Goal: Information Seeking & Learning: Learn about a topic

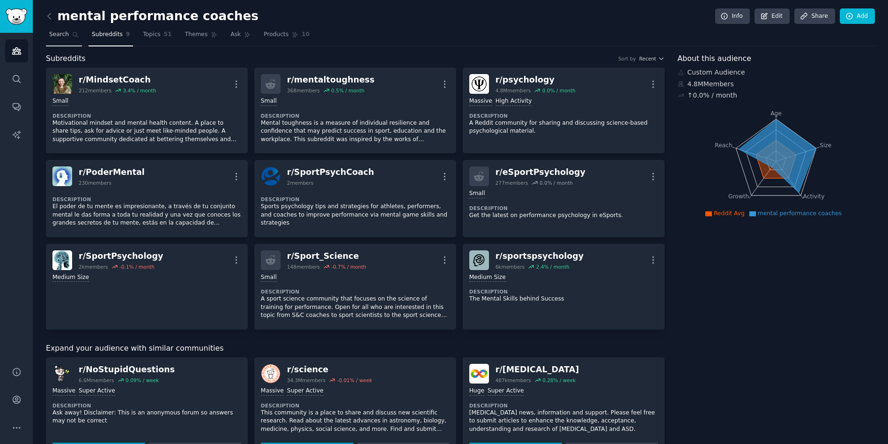
click at [57, 33] on span "Search" at bounding box center [59, 34] width 20 height 8
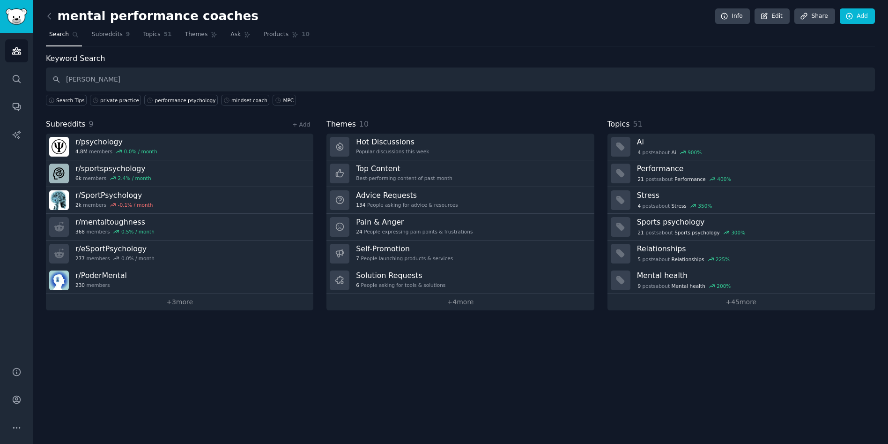
type input "[PERSON_NAME]"
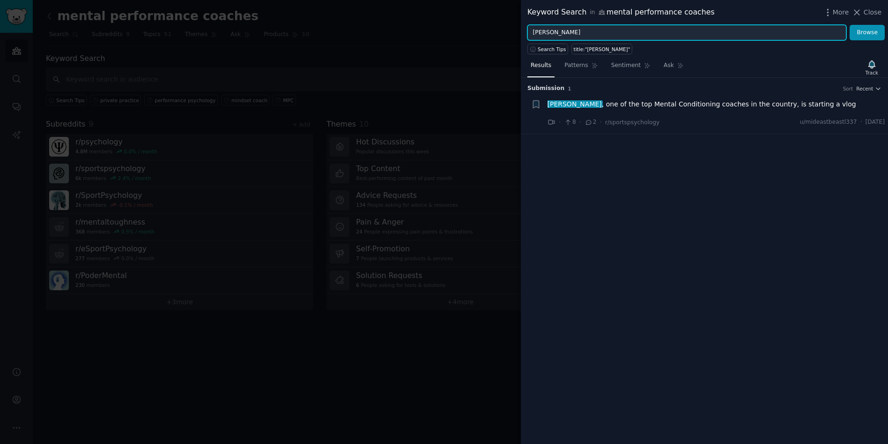
drag, startPoint x: 575, startPoint y: 34, endPoint x: 500, endPoint y: 26, distance: 75.3
click at [500, 26] on div "Keyword Search in mental performance coaches More Close [PERSON_NAME] Browse Se…" at bounding box center [444, 222] width 888 height 444
drag, startPoint x: 581, startPoint y: 31, endPoint x: 415, endPoint y: 3, distance: 168.3
click at [422, 10] on div "Keyword Search in mental performance coaches More Close [PERSON_NAME] Search Ti…" at bounding box center [444, 222] width 888 height 444
type input "[PERSON_NAME]"
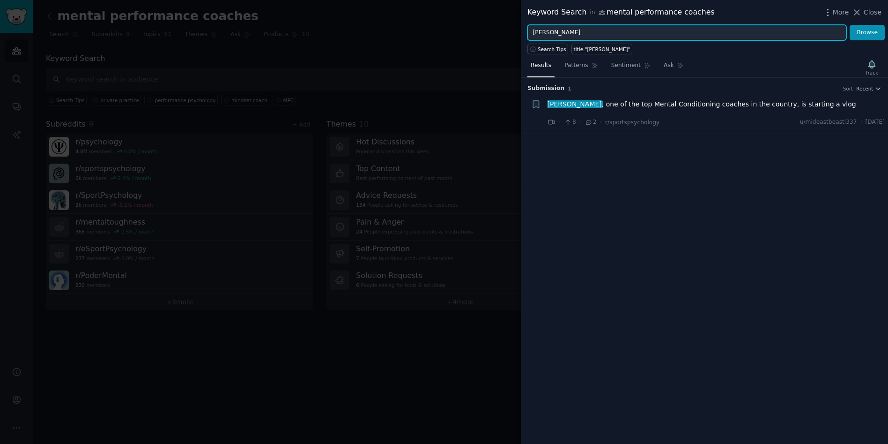
click at [850, 25] on button "Browse" at bounding box center [867, 33] width 35 height 16
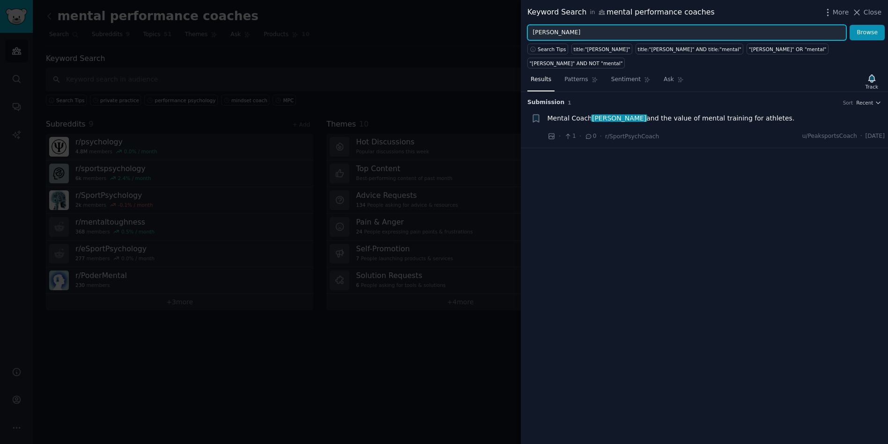
drag, startPoint x: 580, startPoint y: 36, endPoint x: 345, endPoint y: -8, distance: 238.3
click at [345, 0] on html "Audiences Search Conversations AI Reports Help Account More mental performance …" at bounding box center [444, 222] width 888 height 444
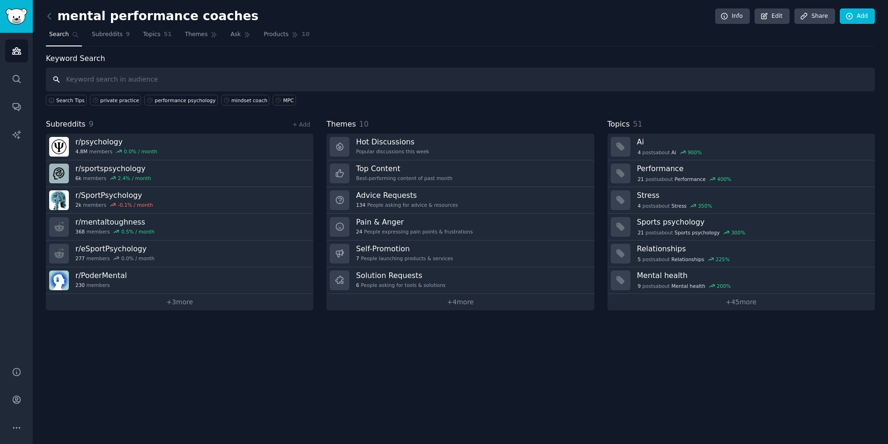
click at [117, 84] on input "text" at bounding box center [460, 79] width 829 height 24
type input "flow research collective"
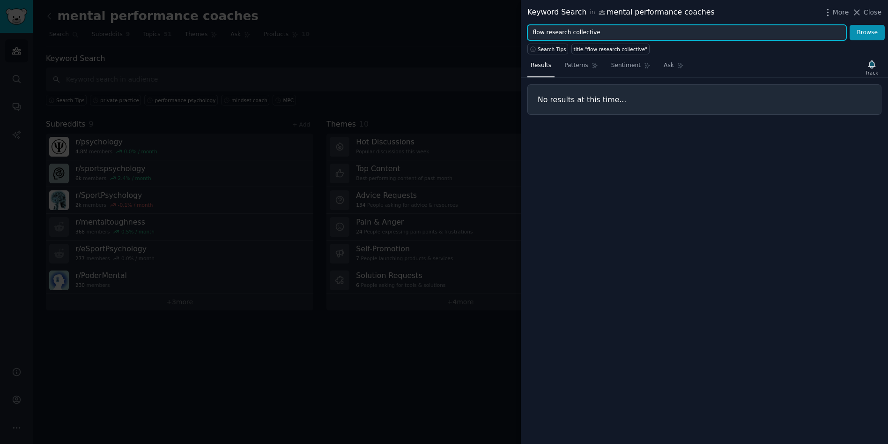
drag, startPoint x: 594, startPoint y: 34, endPoint x: 367, endPoint y: 22, distance: 227.1
click at [351, 28] on div "Keyword Search in mental performance coaches More Close flow research collectiv…" at bounding box center [444, 222] width 888 height 444
type input "[PERSON_NAME]"
click at [850, 25] on button "Browse" at bounding box center [867, 33] width 35 height 16
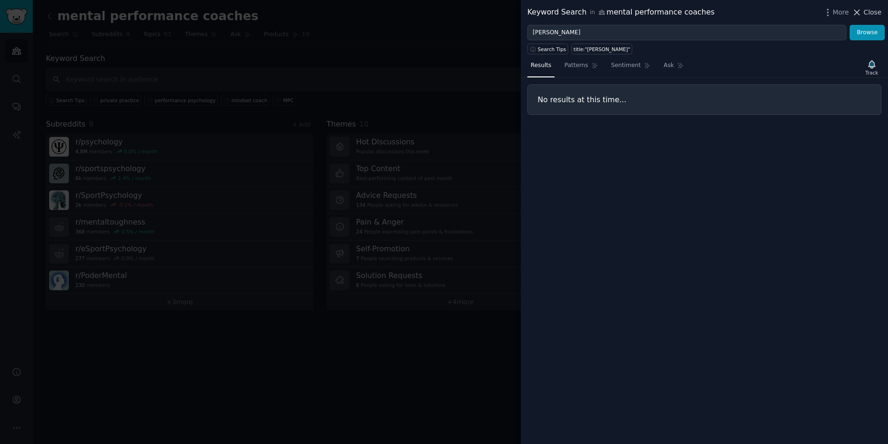
click at [871, 8] on span "Close" at bounding box center [873, 12] width 18 height 10
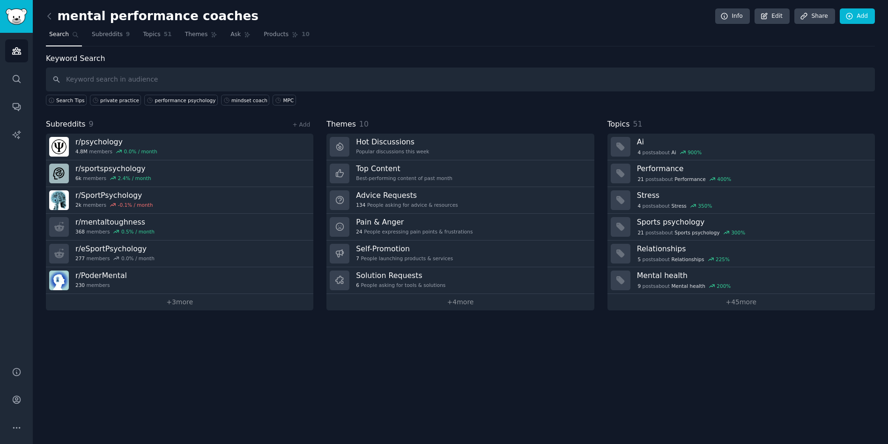
click at [309, 120] on div "+ Add" at bounding box center [301, 124] width 24 height 10
click at [307, 126] on link "+ Add" at bounding box center [301, 124] width 18 height 7
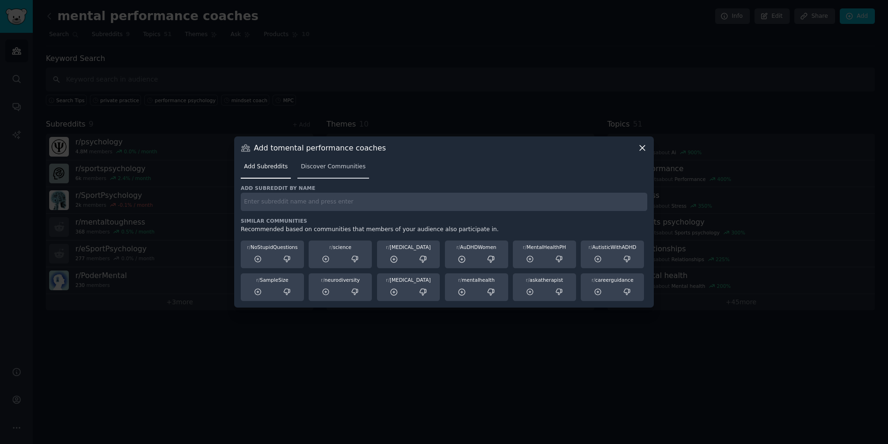
click at [338, 167] on span "Discover Communities" at bounding box center [333, 167] width 65 height 8
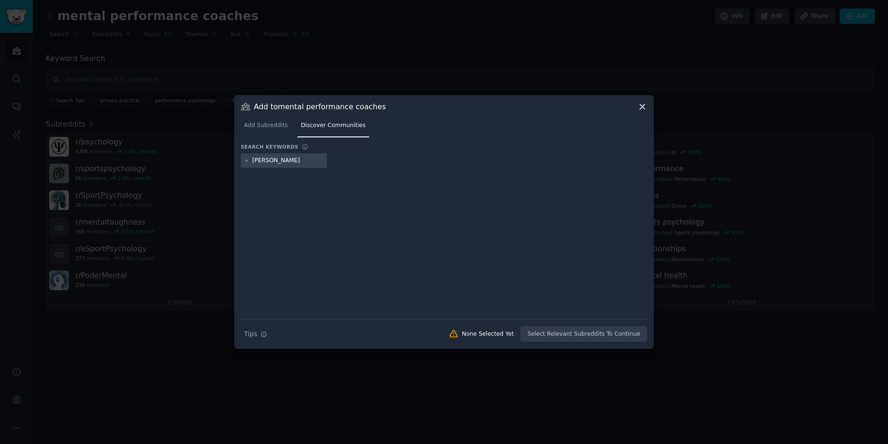
type input "[PERSON_NAME]"
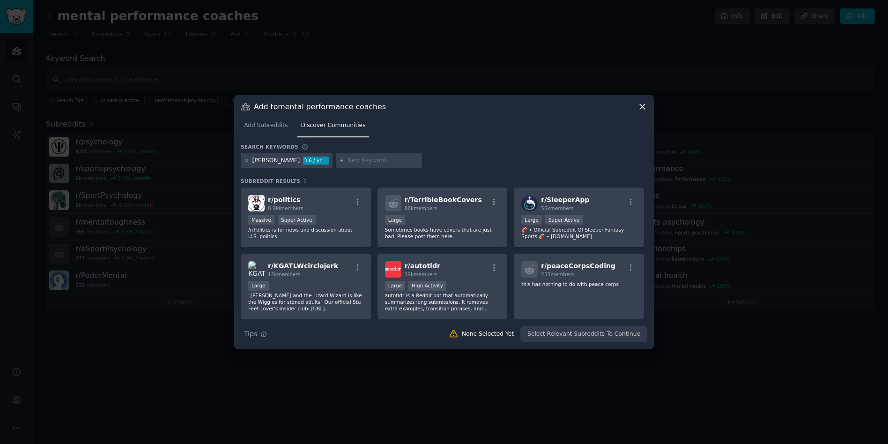
click at [353, 161] on input "text" at bounding box center [383, 161] width 71 height 8
click at [245, 160] on icon at bounding box center [246, 160] width 5 height 5
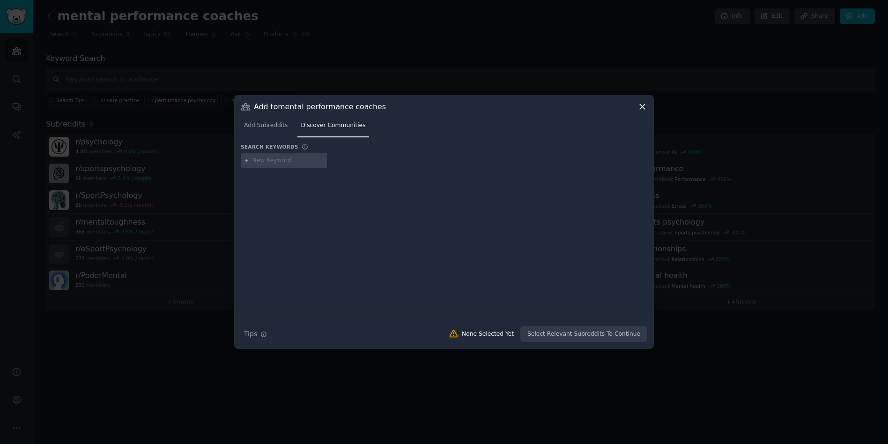
click at [273, 161] on input "text" at bounding box center [288, 161] width 71 height 8
type input "[PERSON_NAME]"
click at [247, 159] on icon at bounding box center [246, 160] width 5 height 5
click at [273, 164] on input "text" at bounding box center [288, 161] width 71 height 8
type input "mental game coach"
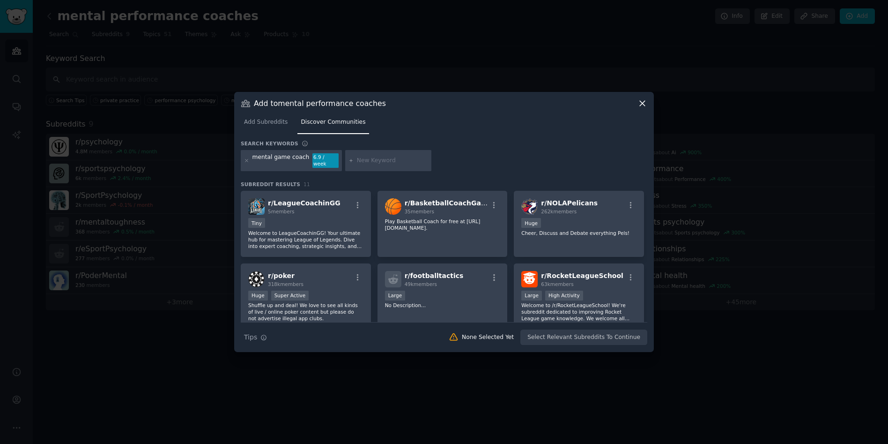
click at [301, 158] on div "mental game coach" at bounding box center [281, 160] width 57 height 15
click at [300, 160] on div "mental game coach" at bounding box center [281, 160] width 57 height 15
click at [247, 159] on icon at bounding box center [247, 160] width 2 height 2
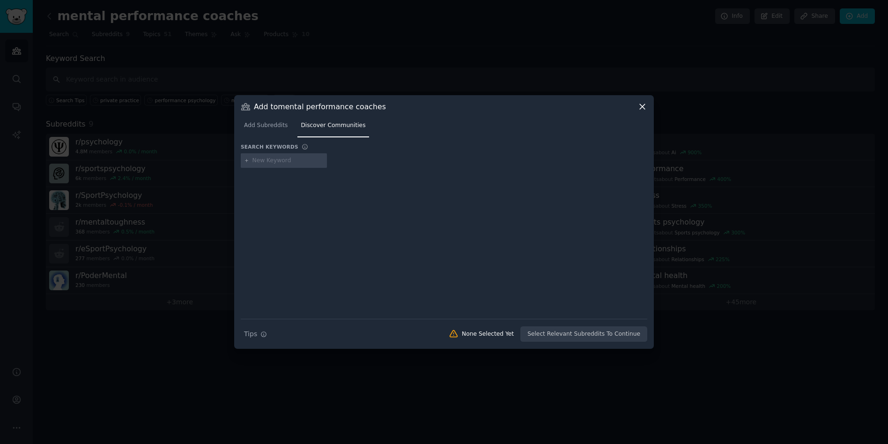
click at [277, 157] on input "text" at bounding box center [288, 161] width 71 height 8
type input "[PERSON_NAME]"
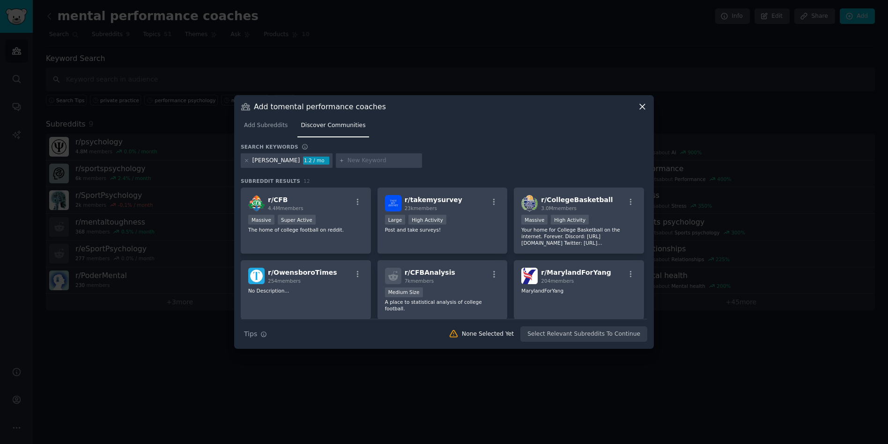
click at [244, 158] on div "[PERSON_NAME] 1.2 / mo" at bounding box center [287, 160] width 92 height 15
click at [249, 162] on icon at bounding box center [246, 160] width 5 height 5
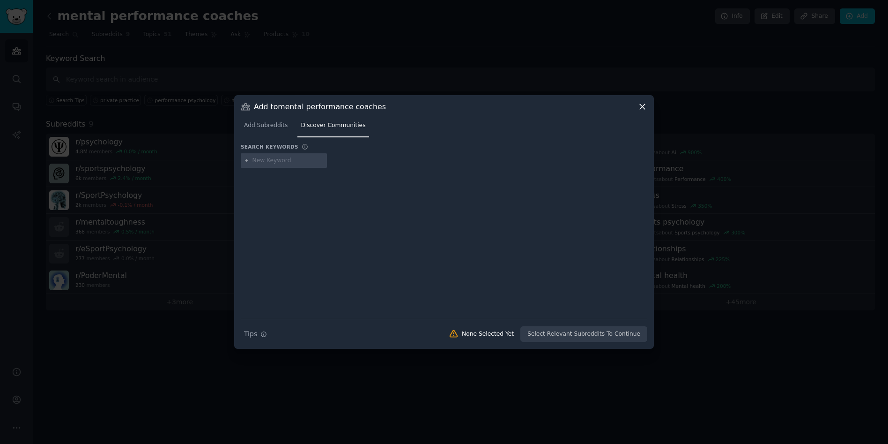
click at [297, 158] on input "text" at bounding box center [288, 161] width 71 height 8
type input "Positive Performance"
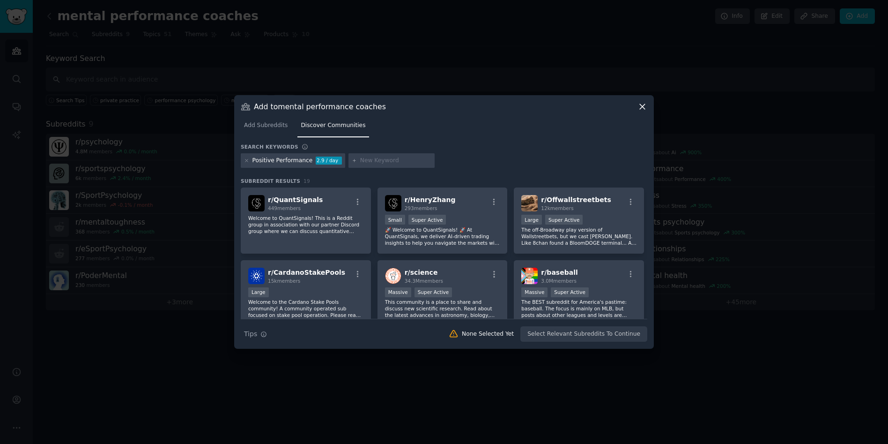
click at [246, 158] on icon at bounding box center [246, 160] width 5 height 5
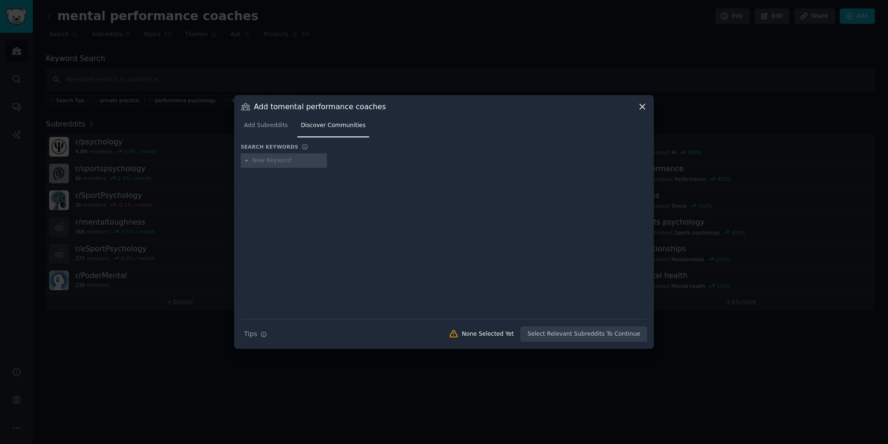
click at [273, 159] on input "text" at bounding box center [288, 161] width 71 height 8
type input "Flow Research Collective"
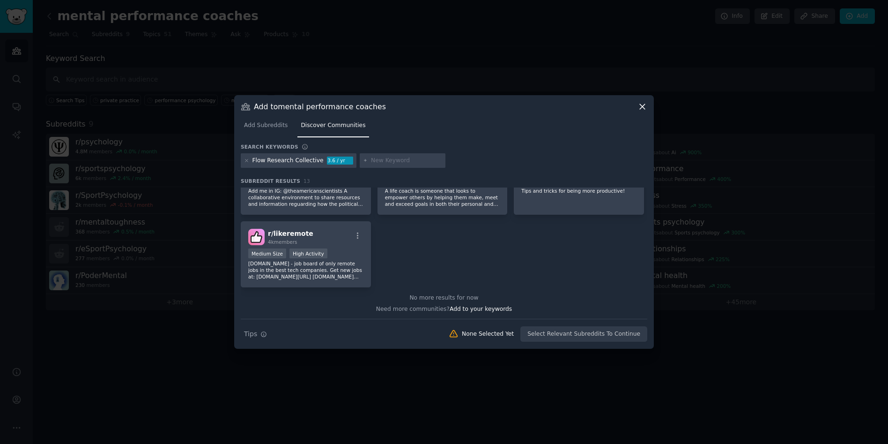
scroll to position [251, 0]
click at [249, 160] on icon at bounding box center [246, 160] width 5 height 5
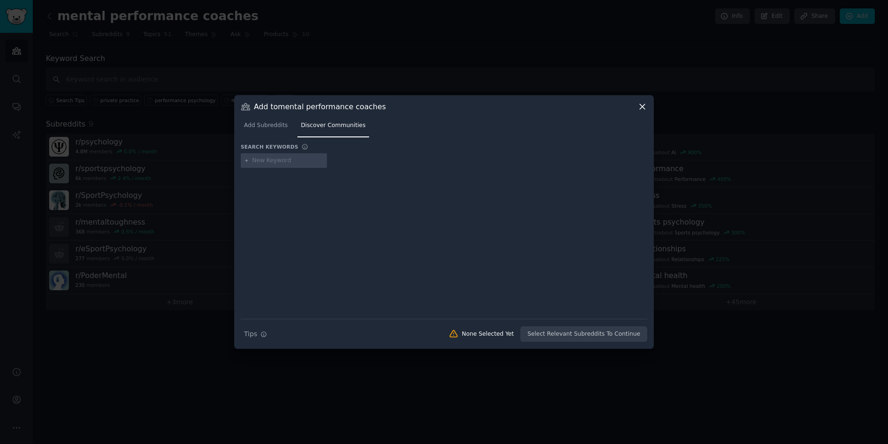
click at [276, 163] on input "text" at bounding box center [288, 161] width 71 height 8
type input ""[PERSON_NAME]""
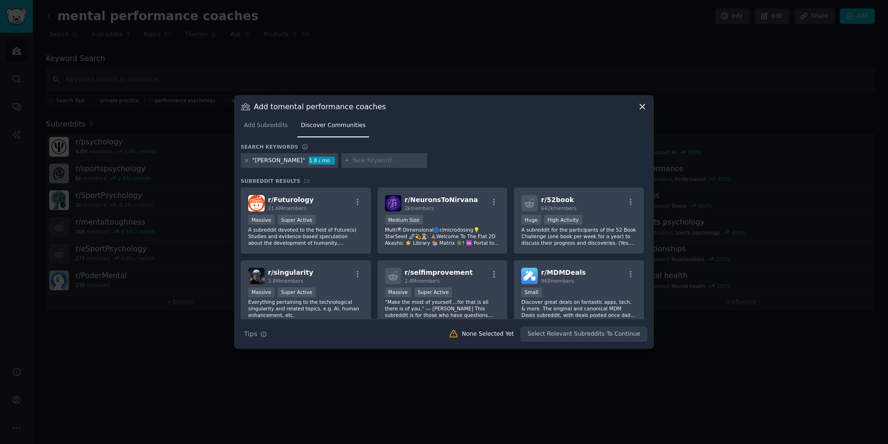
click at [247, 159] on icon at bounding box center [246, 160] width 5 height 5
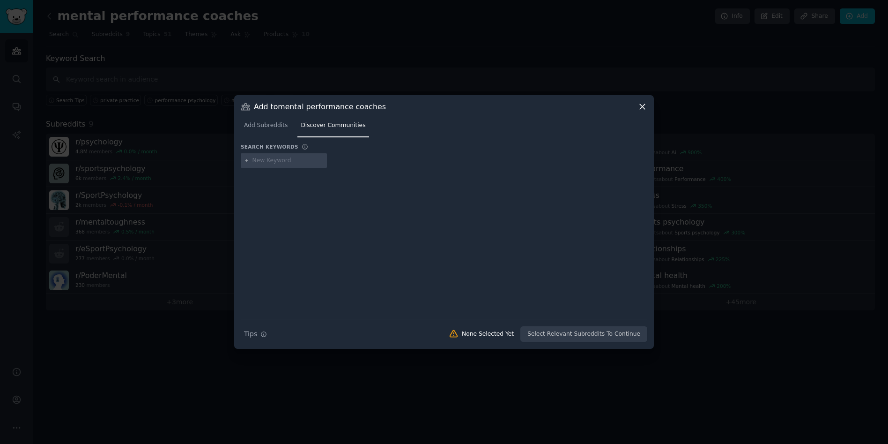
click at [268, 164] on input "text" at bounding box center [288, 161] width 71 height 8
paste input "Mental Performance Mastery"
type input "Mental Performance Mastery"
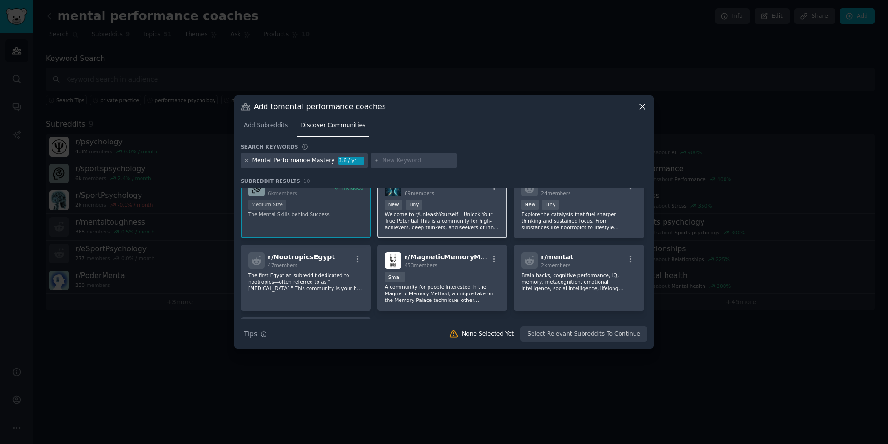
scroll to position [80, 0]
